Goal: Information Seeking & Learning: Understand process/instructions

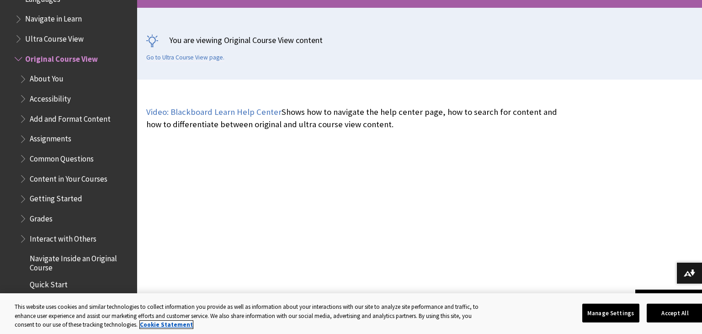
scroll to position [1046, 0]
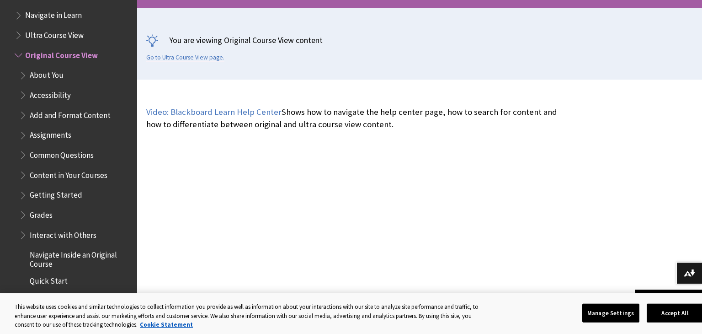
click at [88, 141] on span "Assignments" at bounding box center [75, 136] width 112 height 16
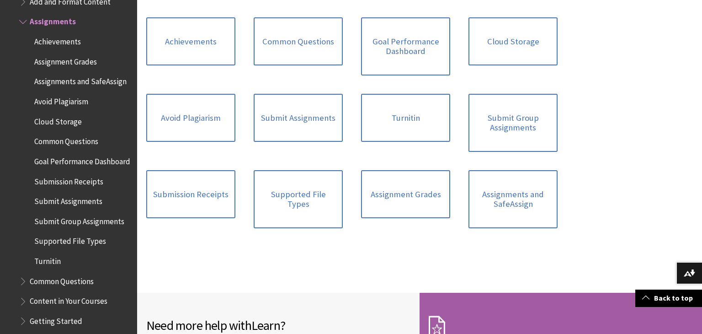
scroll to position [276, 0]
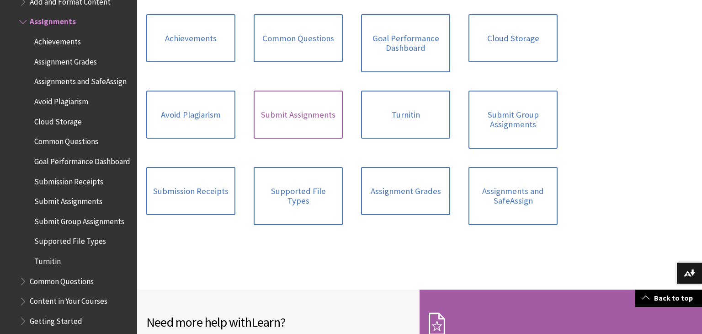
click at [294, 131] on link "Submit Assignments" at bounding box center [298, 115] width 89 height 48
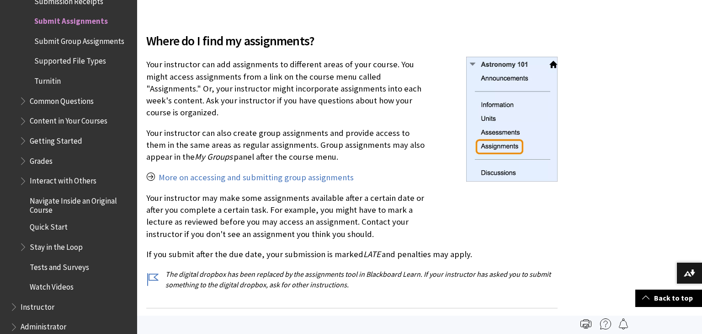
scroll to position [272, 0]
